Goal: Task Accomplishment & Management: Complete application form

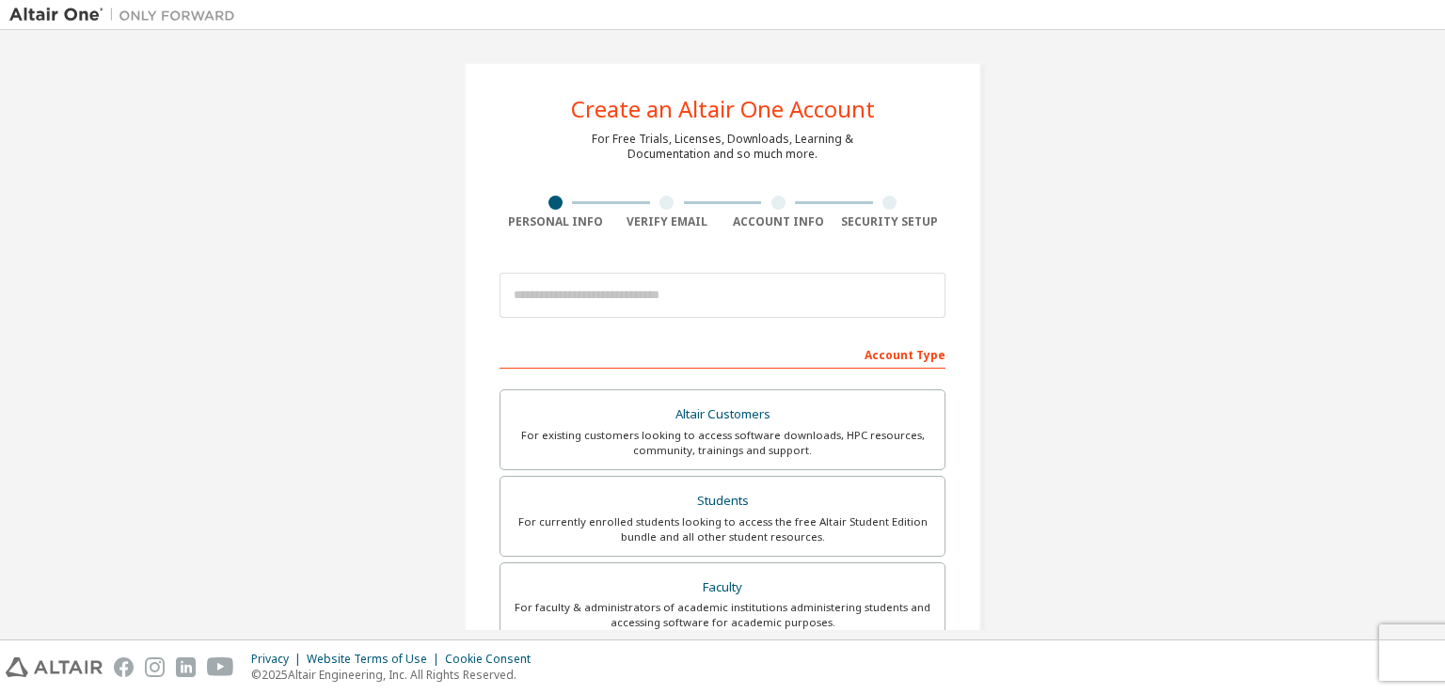
scroll to position [188, 0]
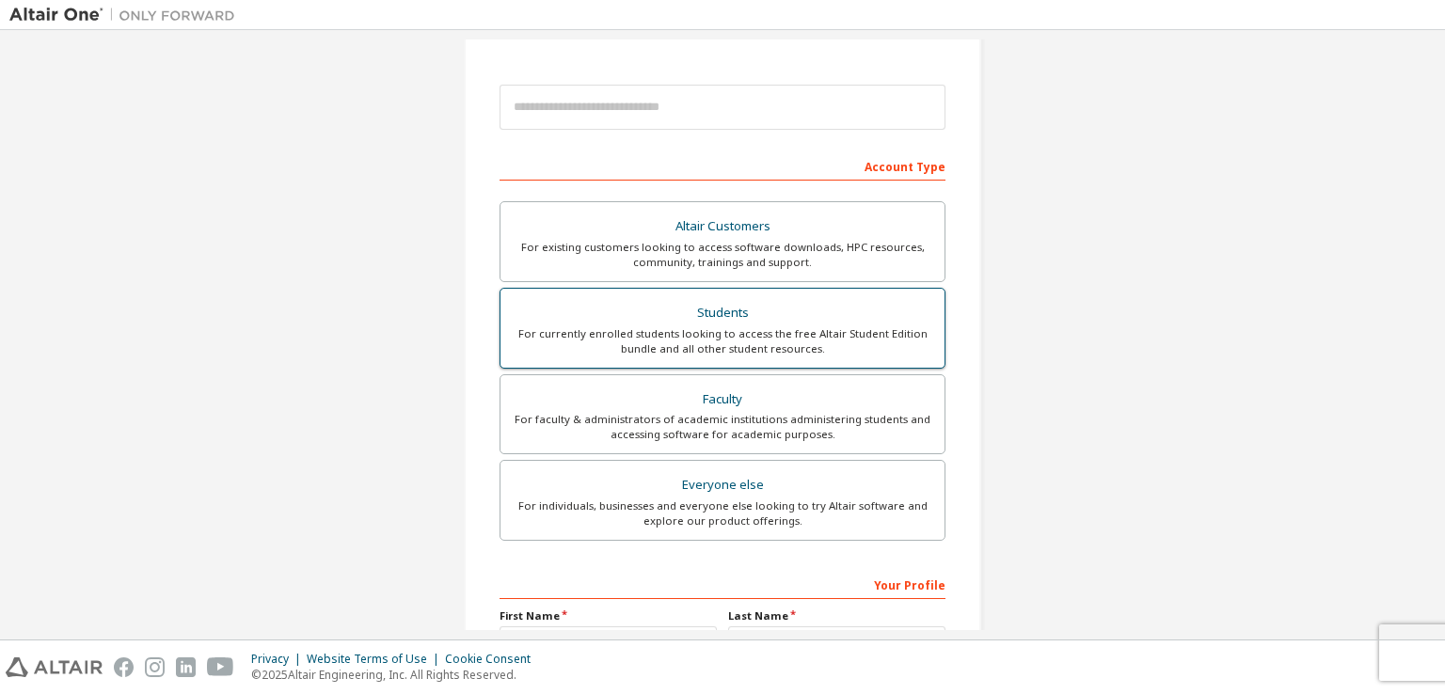
click at [651, 304] on div "Students" at bounding box center [723, 313] width 422 height 26
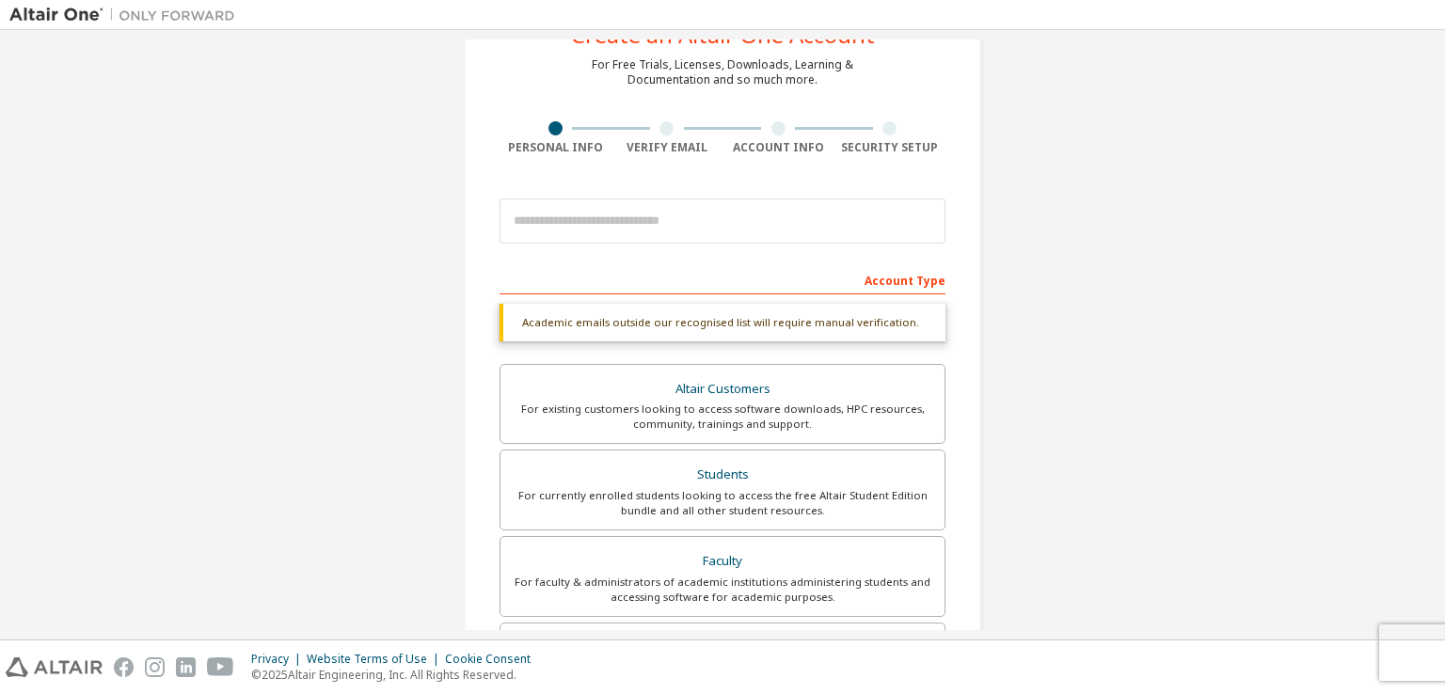
scroll to position [0, 0]
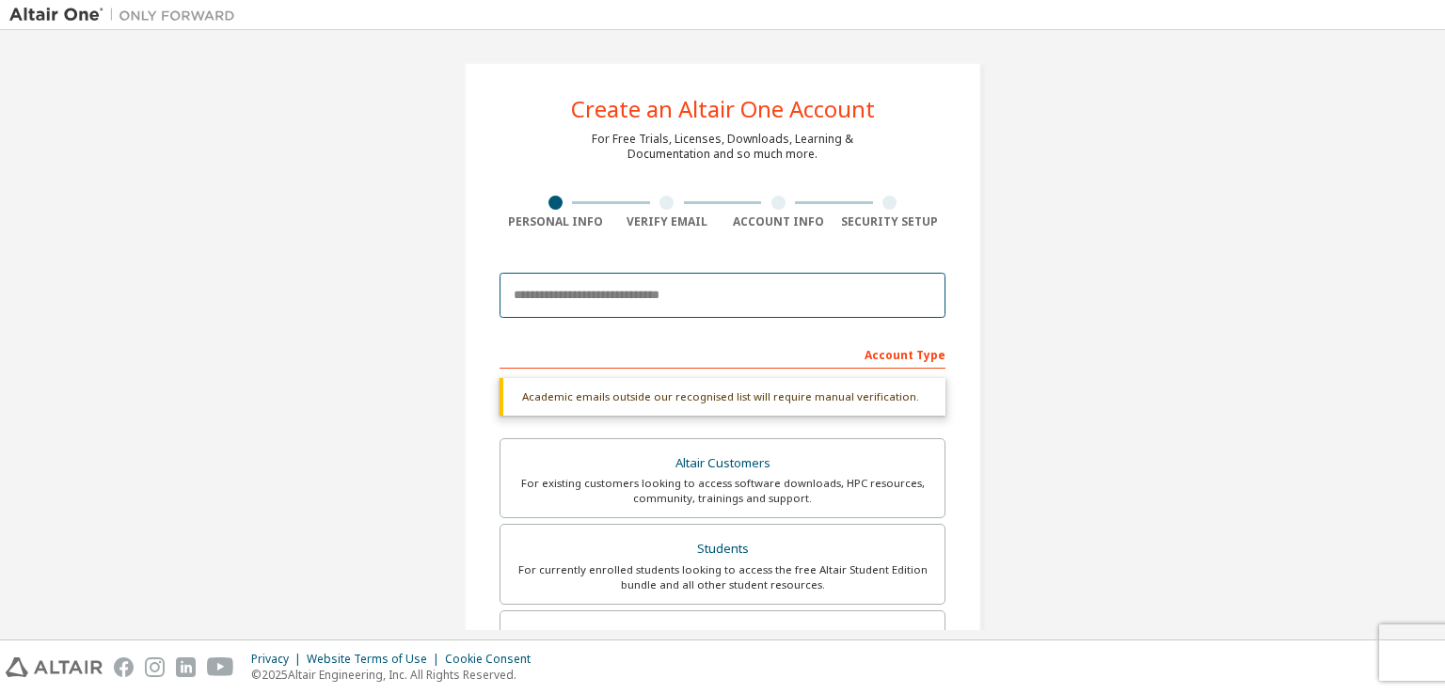
click at [662, 294] on input "email" at bounding box center [723, 295] width 446 height 45
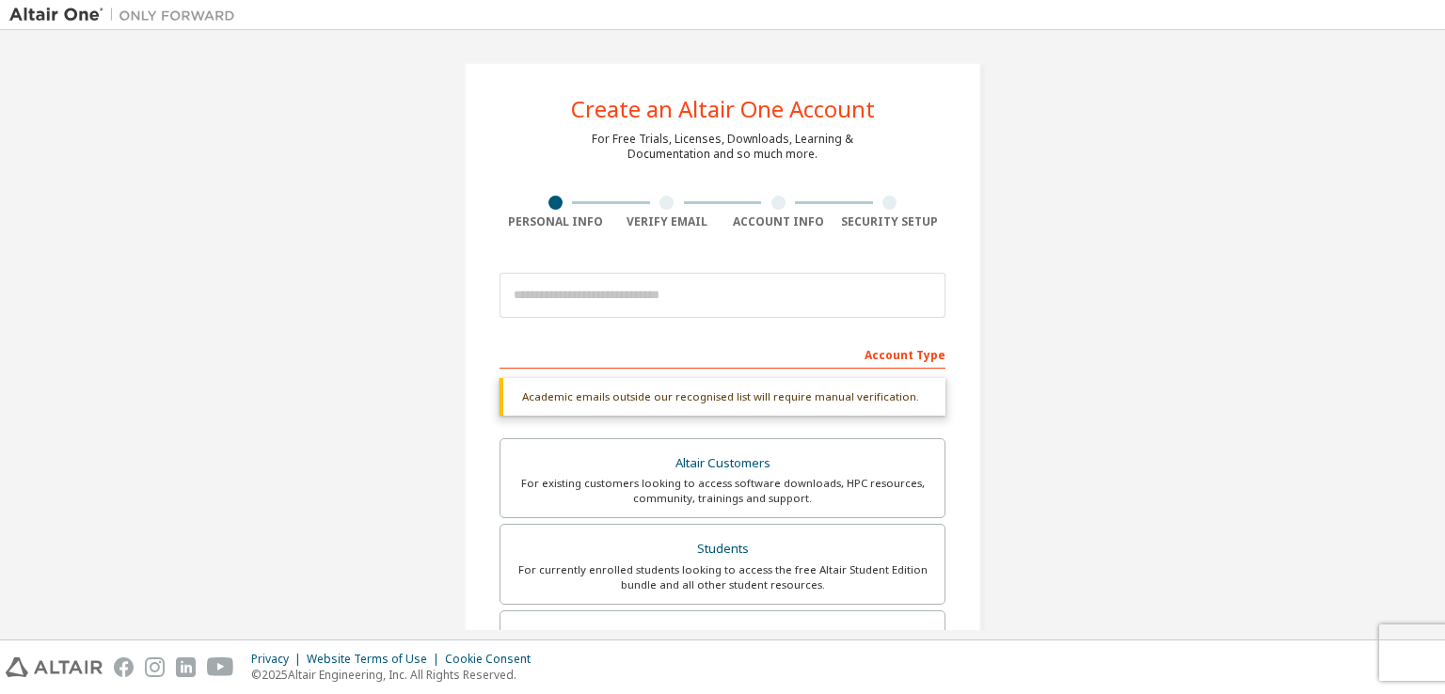
click at [546, 223] on div "Personal Info" at bounding box center [556, 222] width 112 height 15
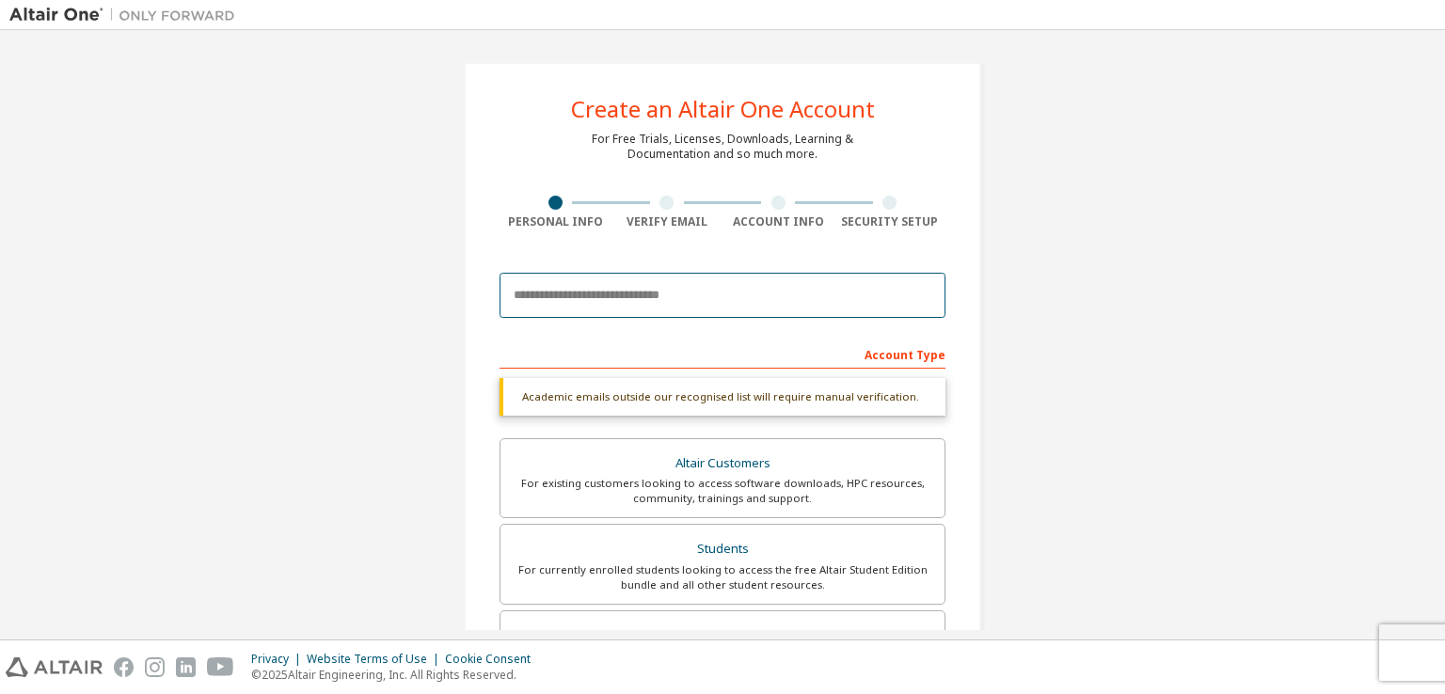
click at [769, 306] on input "email" at bounding box center [723, 295] width 446 height 45
click at [714, 293] on input "email" at bounding box center [723, 295] width 446 height 45
click at [839, 314] on input "**********" at bounding box center [723, 295] width 446 height 45
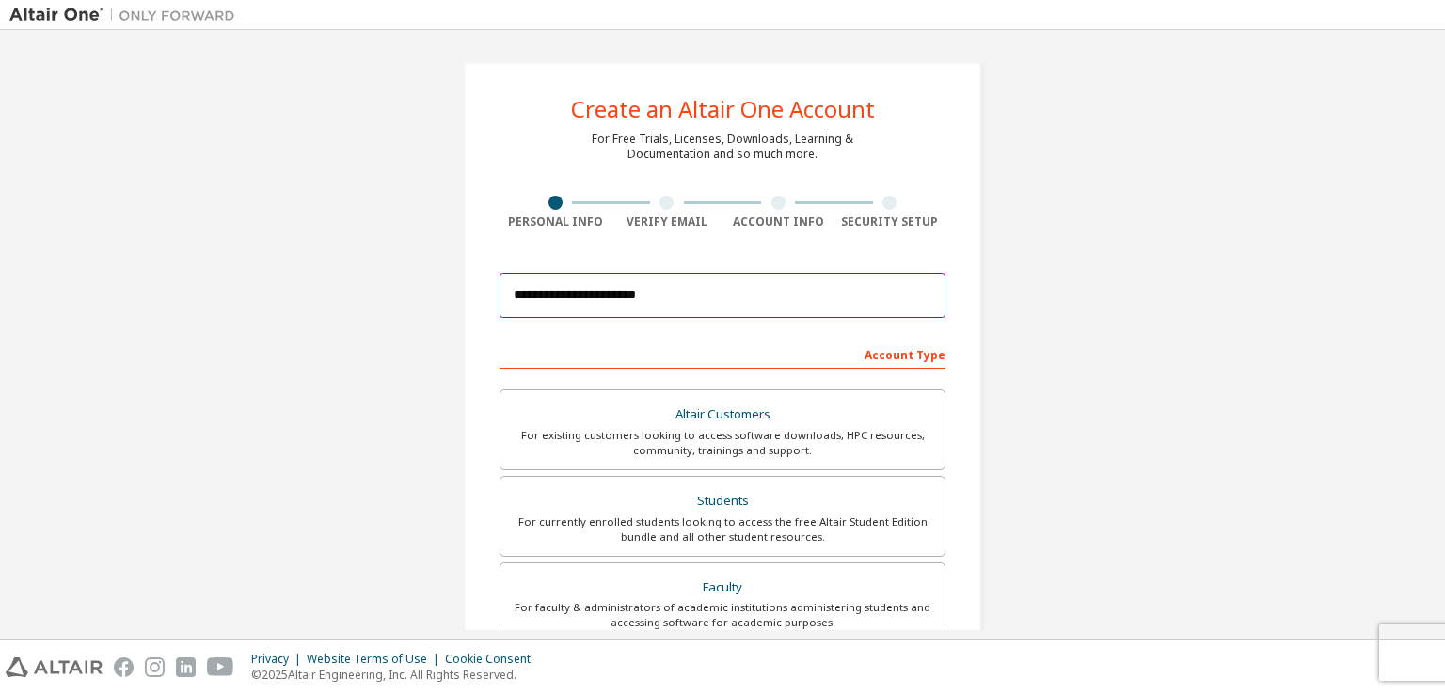
click at [849, 297] on input "**********" at bounding box center [723, 295] width 446 height 45
type input "**********"
drag, startPoint x: 877, startPoint y: 343, endPoint x: 881, endPoint y: 353, distance: 10.1
click at [878, 343] on div "Account Type" at bounding box center [723, 354] width 446 height 30
click at [881, 353] on div "Account Type" at bounding box center [723, 354] width 446 height 30
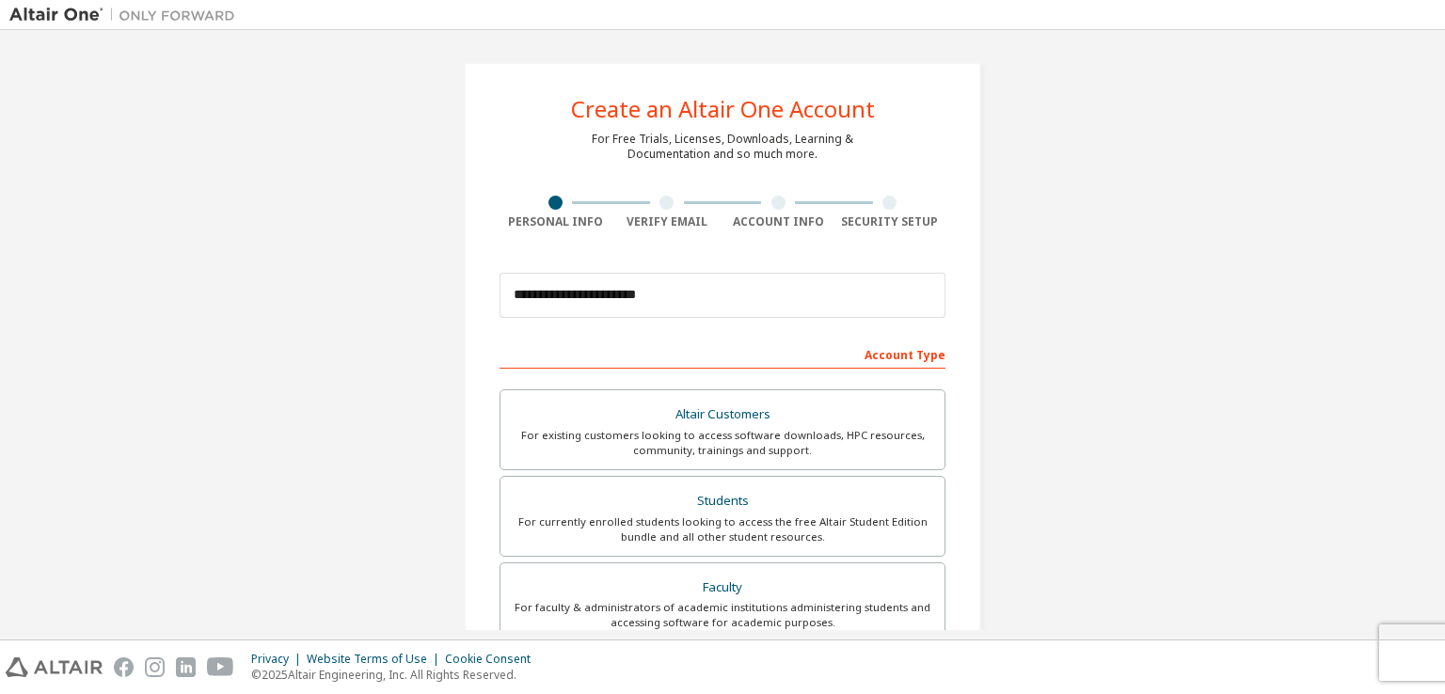
click at [911, 357] on div "Account Type" at bounding box center [723, 354] width 446 height 30
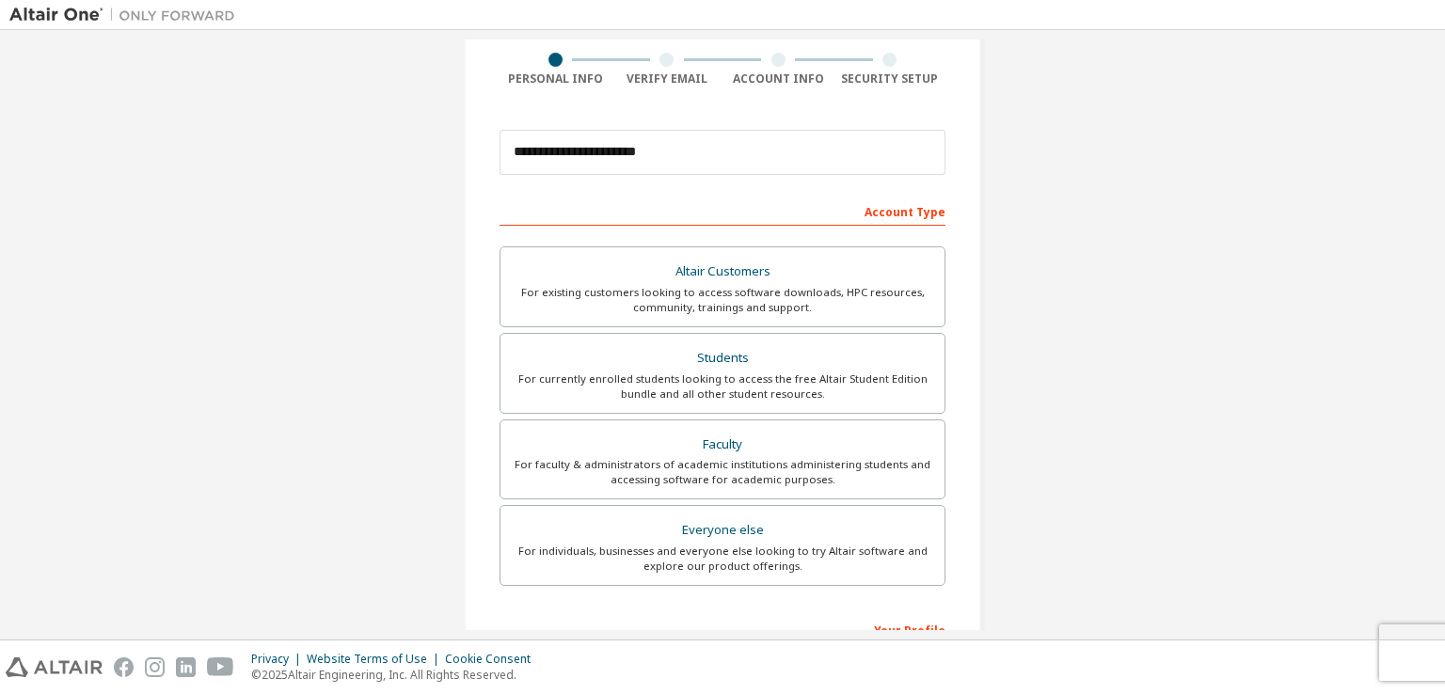
scroll to position [402, 0]
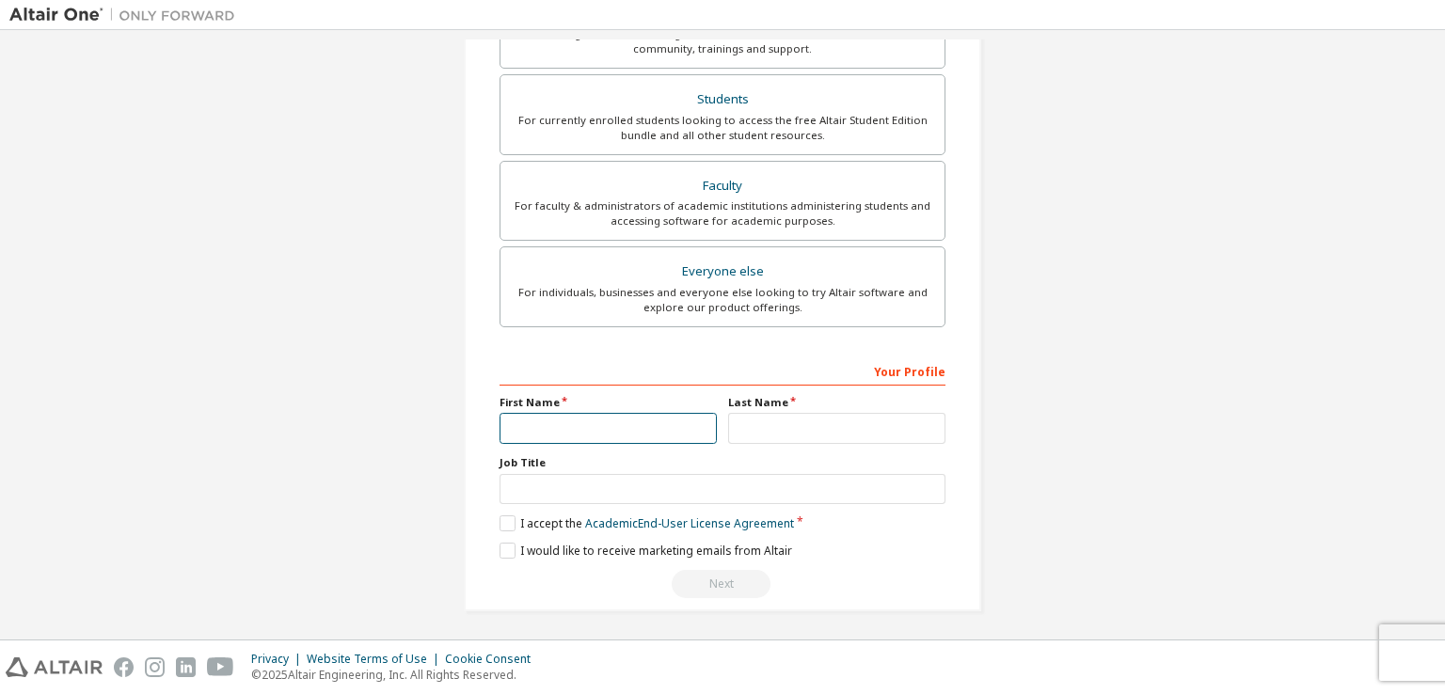
click at [621, 423] on input "text" at bounding box center [608, 428] width 217 height 31
type input "****"
click at [823, 451] on div "Your Profile First Name **** Last Name Job Title Please provide State/Province …" at bounding box center [723, 478] width 446 height 244
click at [828, 427] on input "text" at bounding box center [836, 428] width 217 height 31
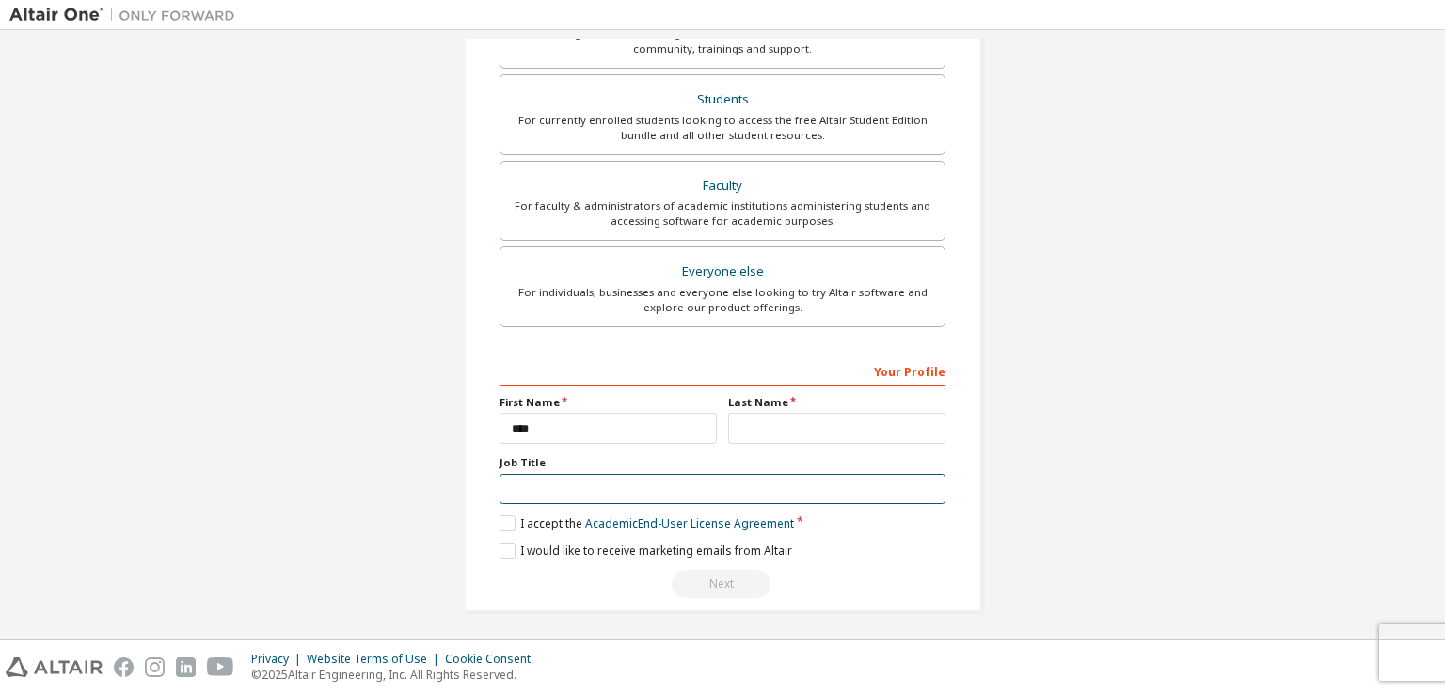
click at [543, 490] on input "text" at bounding box center [723, 489] width 446 height 31
click at [510, 520] on label "I accept the Academic End-User License Agreement" at bounding box center [647, 524] width 295 height 16
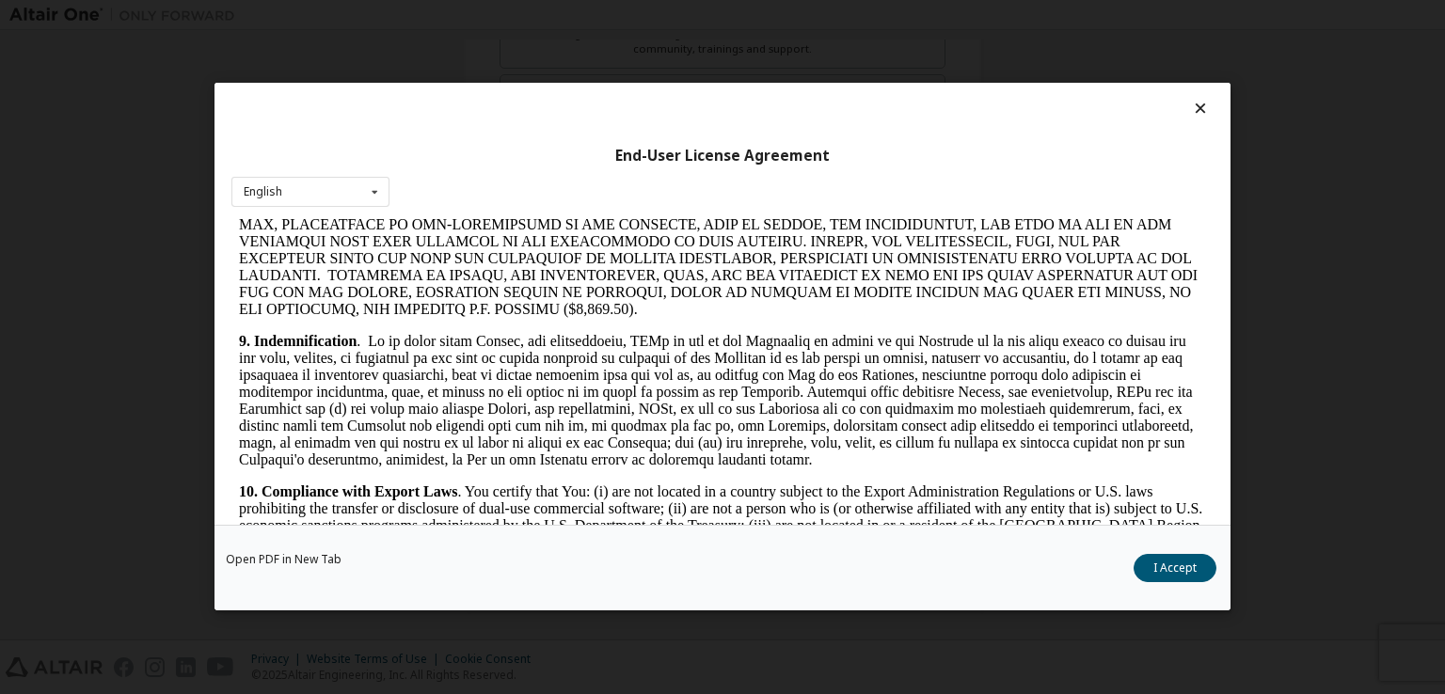
scroll to position [2352, 0]
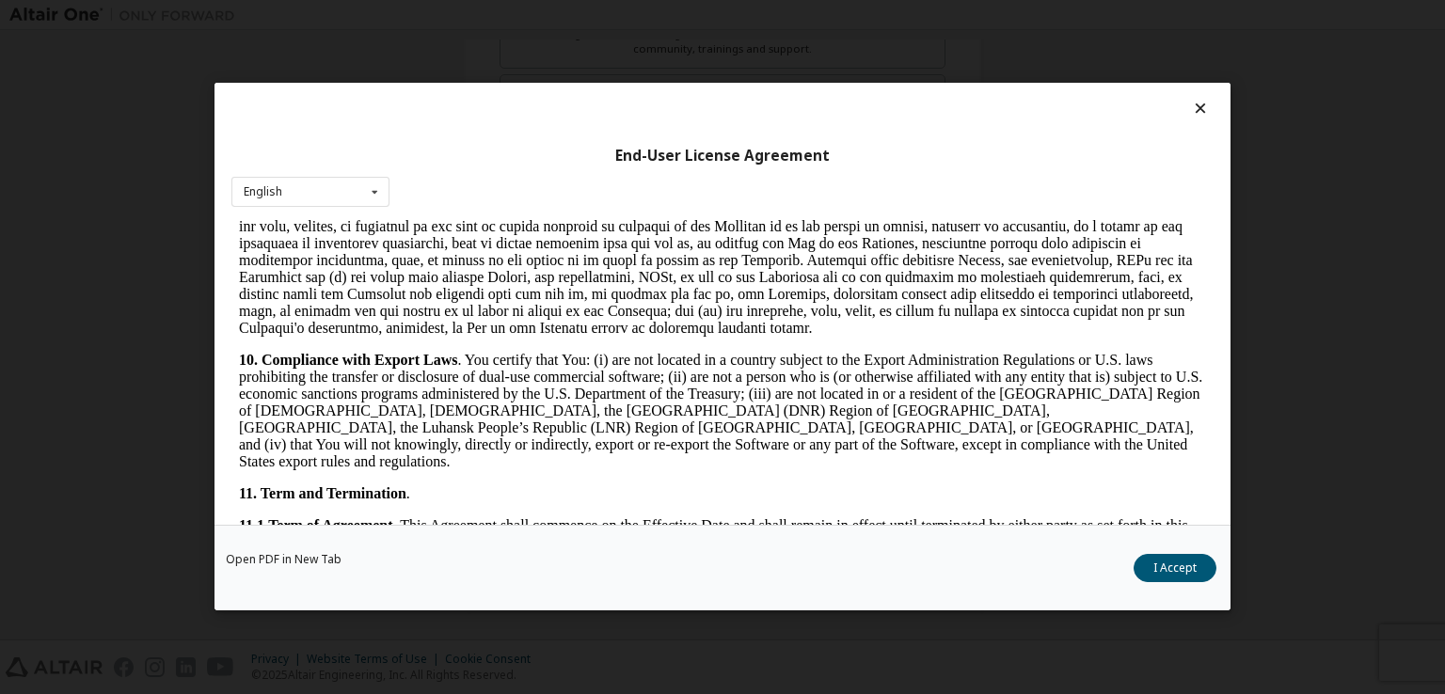
click at [1217, 574] on div "Open PDF in New Tab I Accept" at bounding box center [723, 569] width 1016 height 86
click at [1170, 577] on button "I Accept" at bounding box center [1175, 569] width 83 height 28
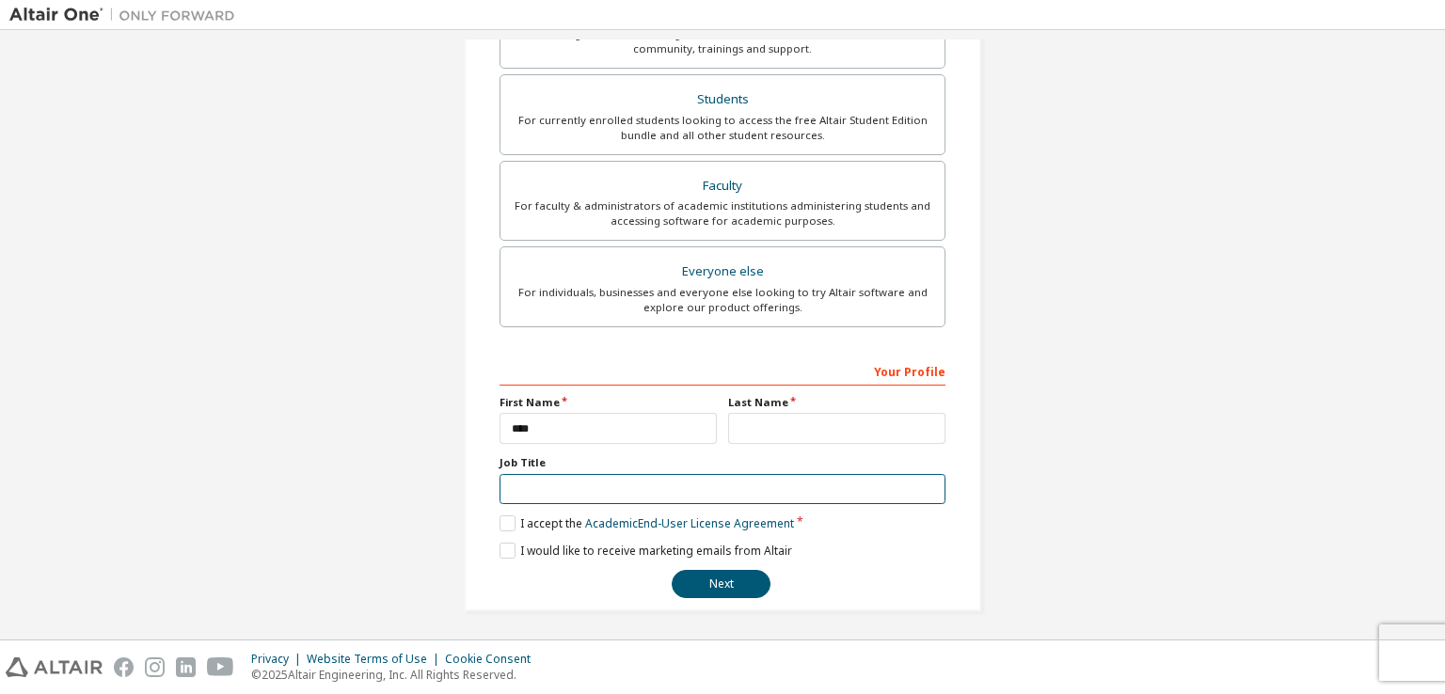
click at [566, 477] on input "text" at bounding box center [723, 489] width 446 height 31
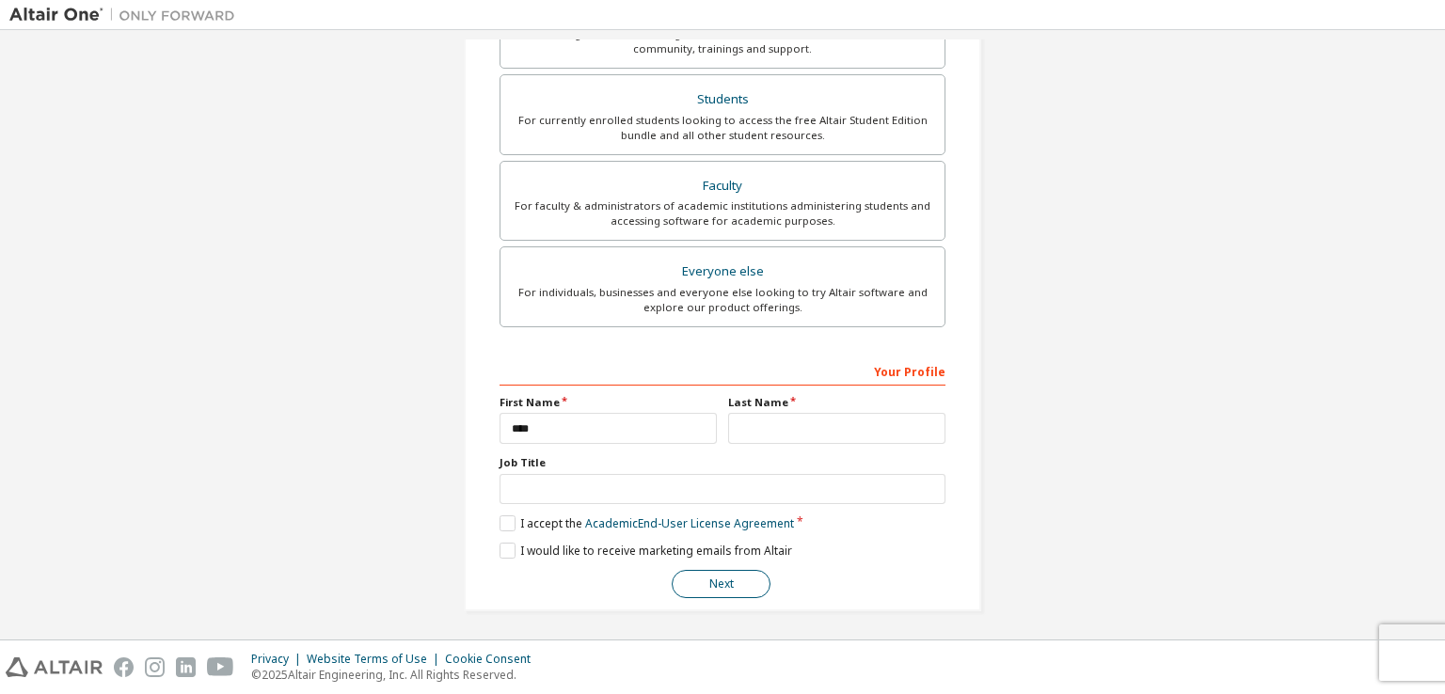
click at [732, 570] on button "Next" at bounding box center [721, 584] width 99 height 28
click at [809, 423] on input "text" at bounding box center [836, 428] width 217 height 31
type input "****"
click at [722, 597] on div "**********" at bounding box center [722, 135] width 517 height 951
click at [724, 584] on button "Next" at bounding box center [721, 584] width 99 height 28
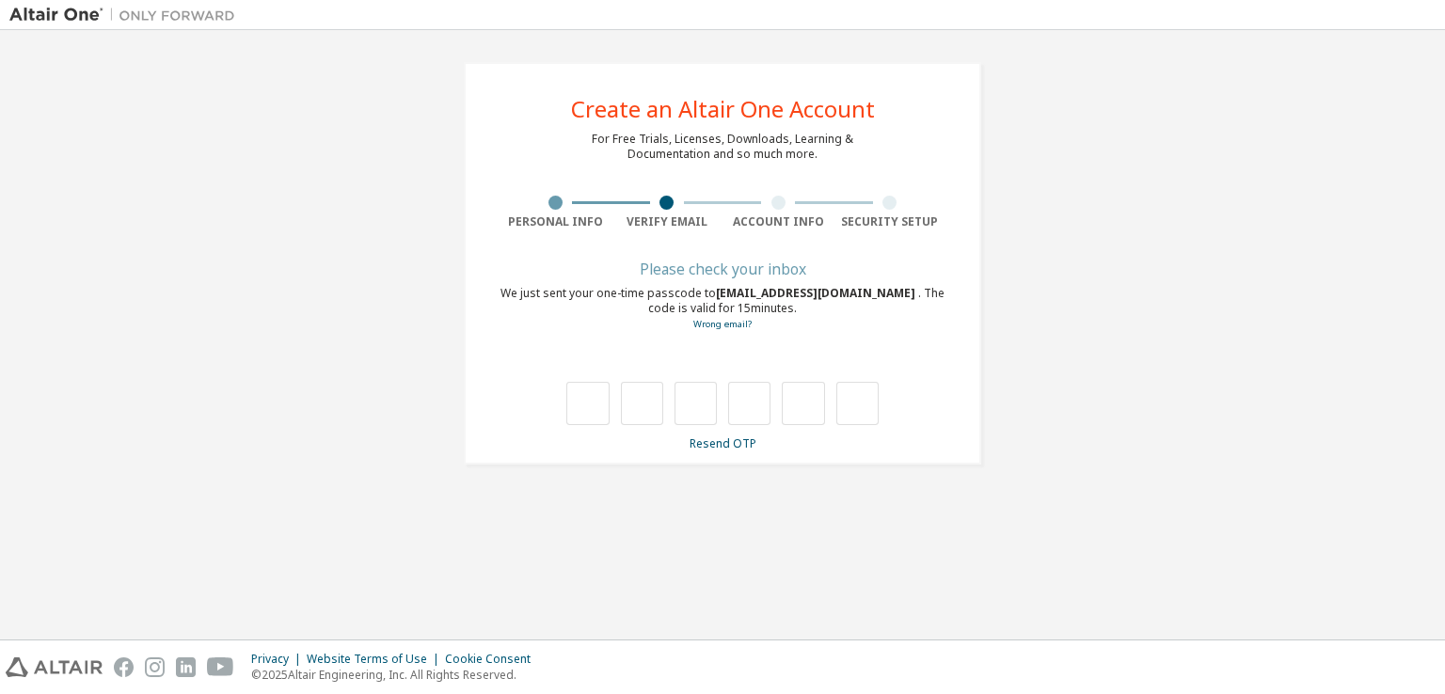
scroll to position [0, 0]
type input "*"
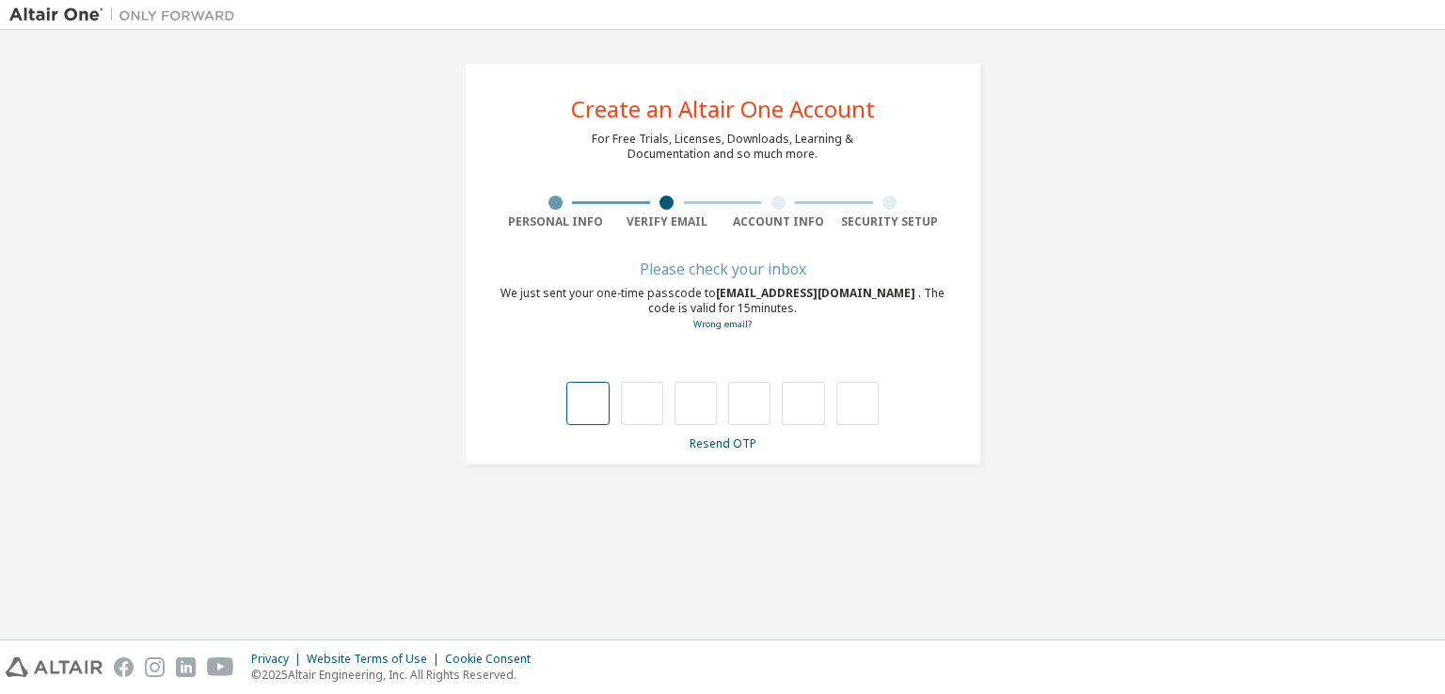
type input "*"
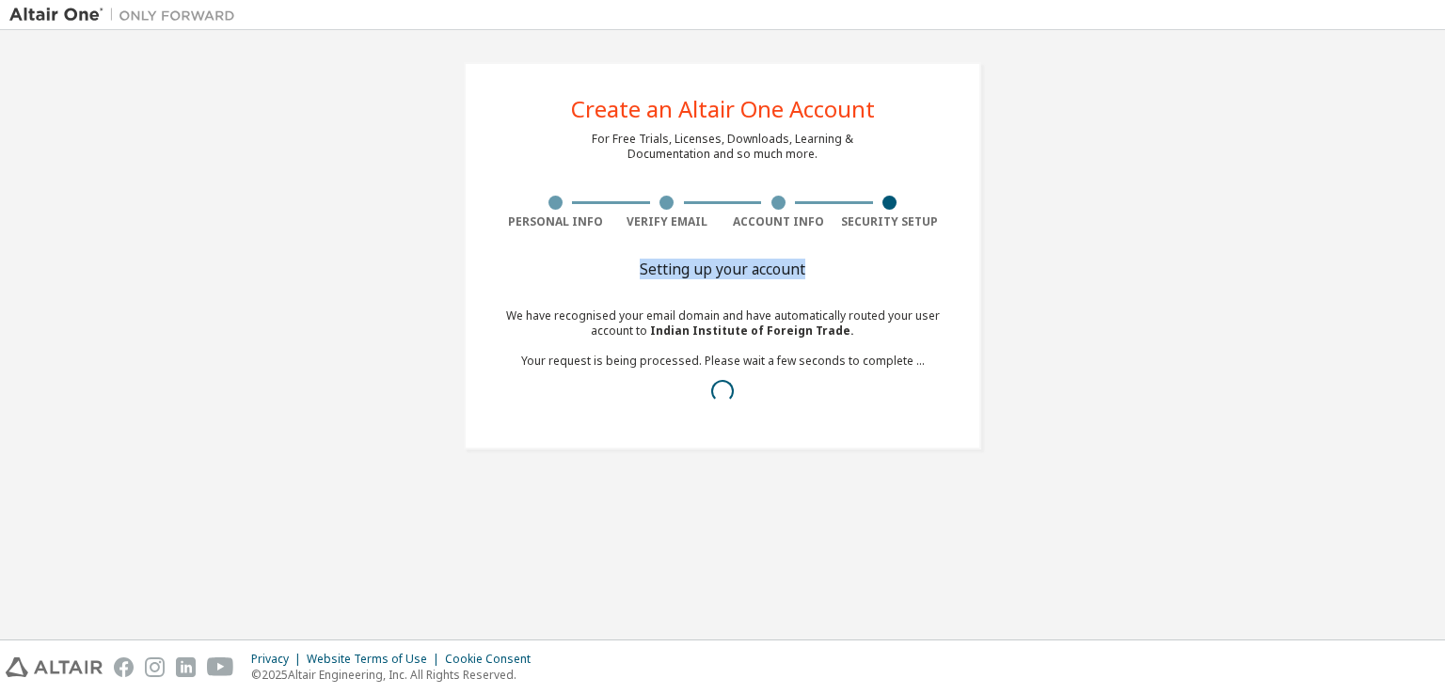
drag, startPoint x: 632, startPoint y: 266, endPoint x: 827, endPoint y: 268, distance: 194.8
click at [827, 268] on div "Setting up your account" at bounding box center [723, 268] width 446 height 11
click at [764, 325] on span "Indian Institute of Foreign Trade ." at bounding box center [752, 331] width 204 height 16
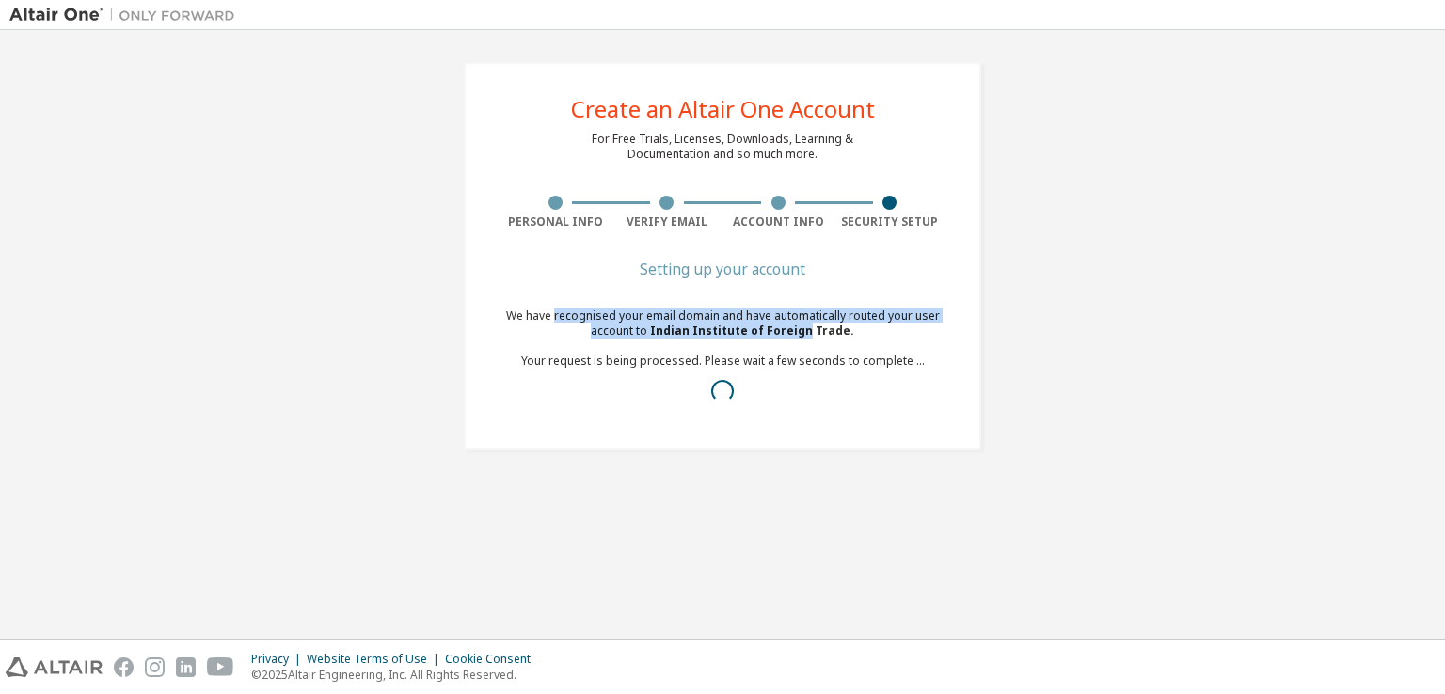
drag, startPoint x: 764, startPoint y: 325, endPoint x: 583, endPoint y: 323, distance: 180.7
click at [583, 323] on div "We have recognised your email domain and have automatically routed your user ac…" at bounding box center [723, 361] width 446 height 105
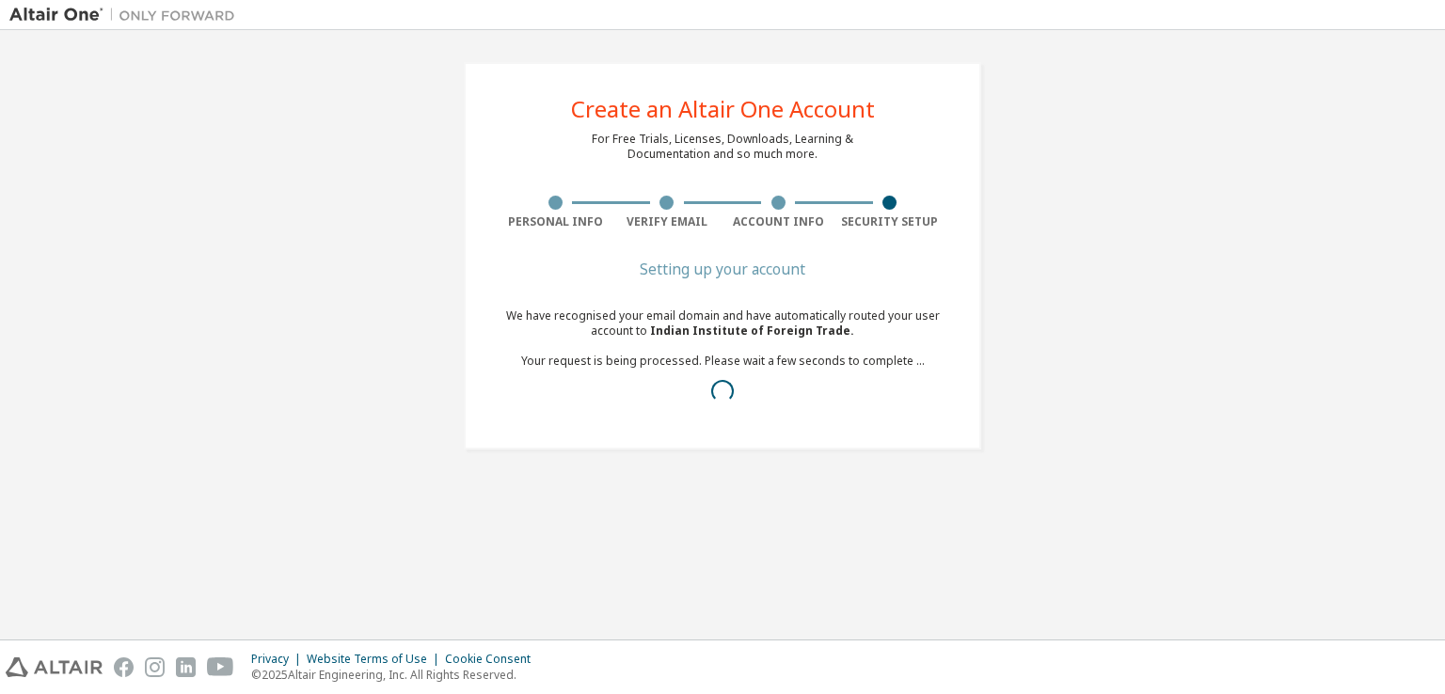
click at [519, 315] on div "We have recognised your email domain and have automatically routed your user ac…" at bounding box center [723, 361] width 446 height 105
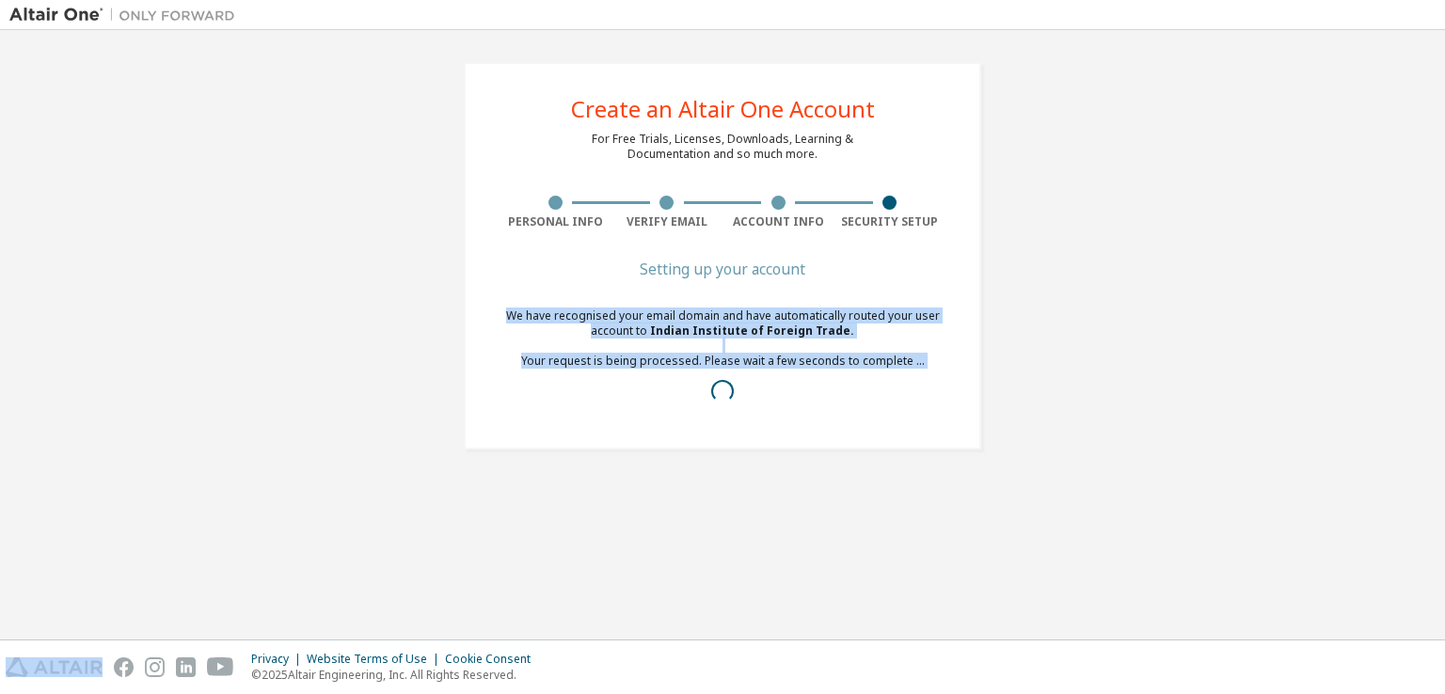
drag, startPoint x: 519, startPoint y: 315, endPoint x: 915, endPoint y: 376, distance: 399.9
click at [915, 376] on div "We have recognised your email domain and have automatically routed your user ac…" at bounding box center [723, 361] width 446 height 105
click at [887, 359] on div "We have recognised your email domain and have automatically routed your user ac…" at bounding box center [723, 361] width 446 height 105
